Goal: Navigation & Orientation: Find specific page/section

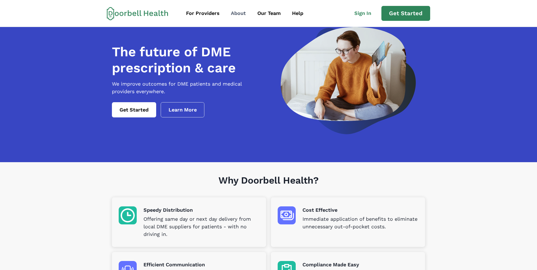
click at [239, 14] on div "About" at bounding box center [238, 14] width 15 height 8
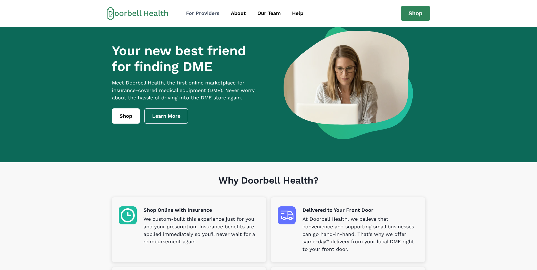
click at [205, 15] on div "For Providers" at bounding box center [203, 14] width 34 height 8
